Goal: Task Accomplishment & Management: Manage account settings

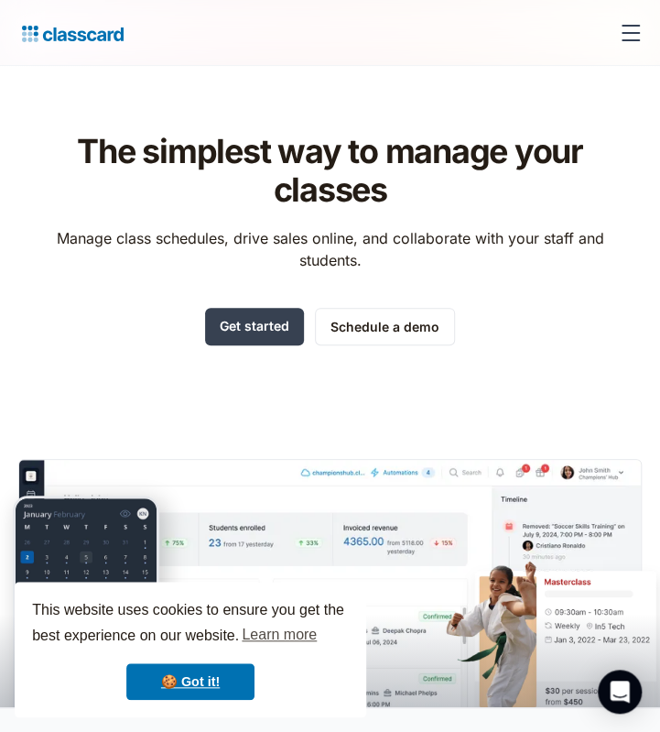
click at [634, 45] on div "menu" at bounding box center [631, 33] width 44 height 44
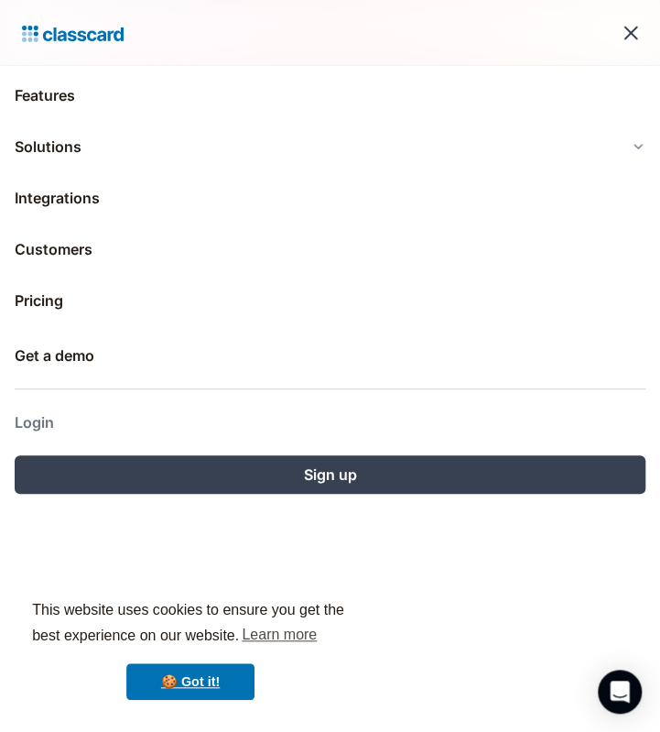
click at [49, 420] on link "Login" at bounding box center [330, 422] width 631 height 44
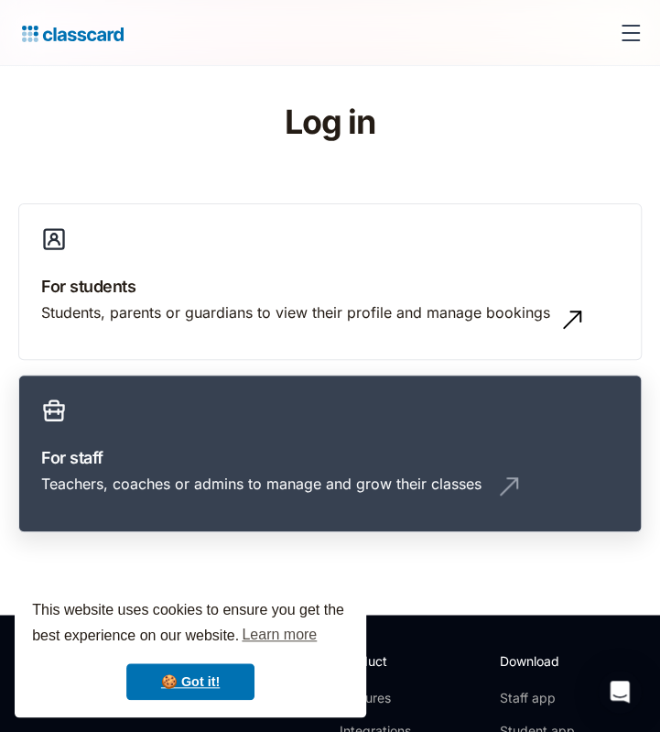
click at [125, 453] on h3 "For staff" at bounding box center [330, 457] width 578 height 25
